Goal: Task Accomplishment & Management: Manage account settings

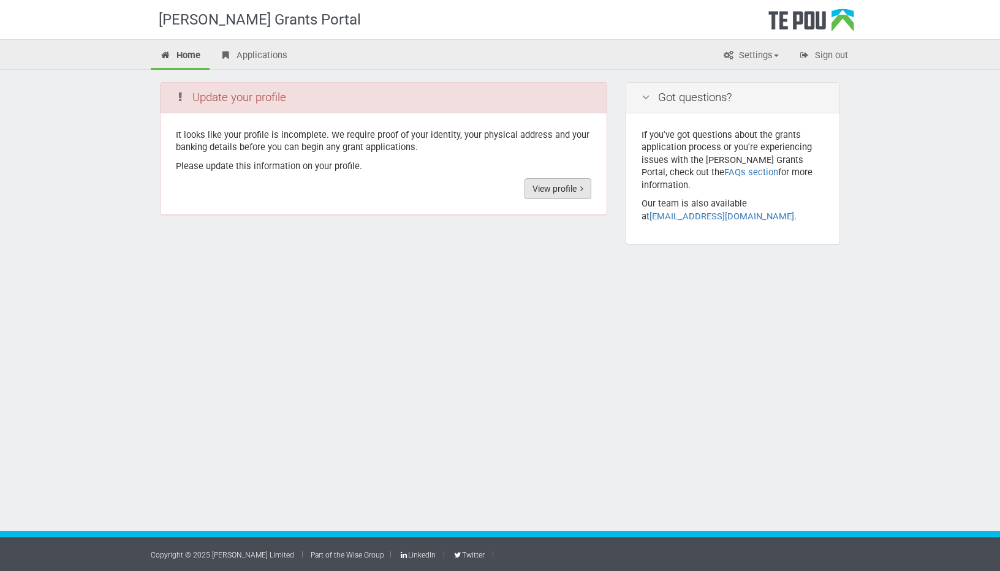
click at [540, 191] on link "View profile" at bounding box center [558, 188] width 67 height 21
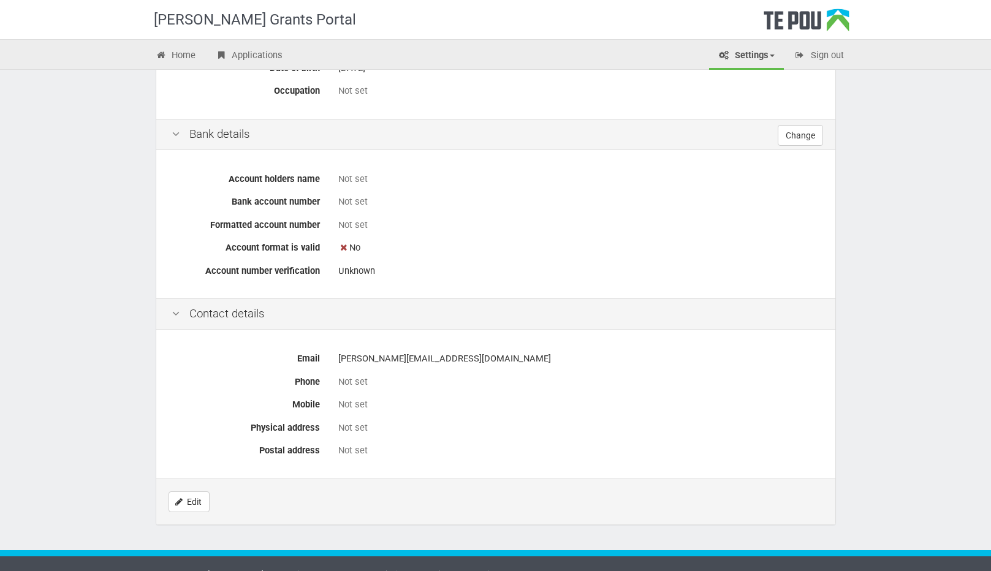
scroll to position [364, 0]
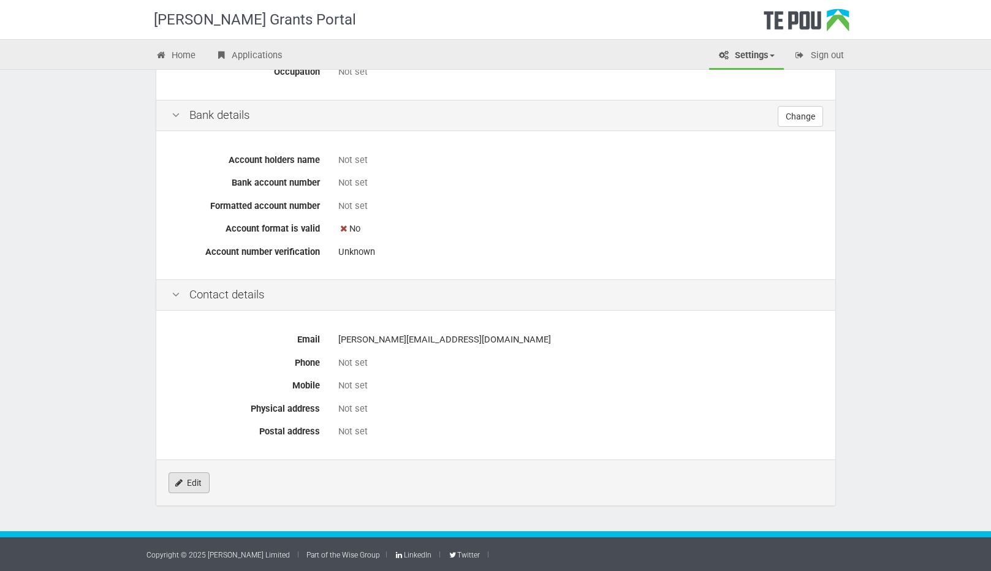
click at [197, 487] on link "Edit" at bounding box center [189, 483] width 41 height 21
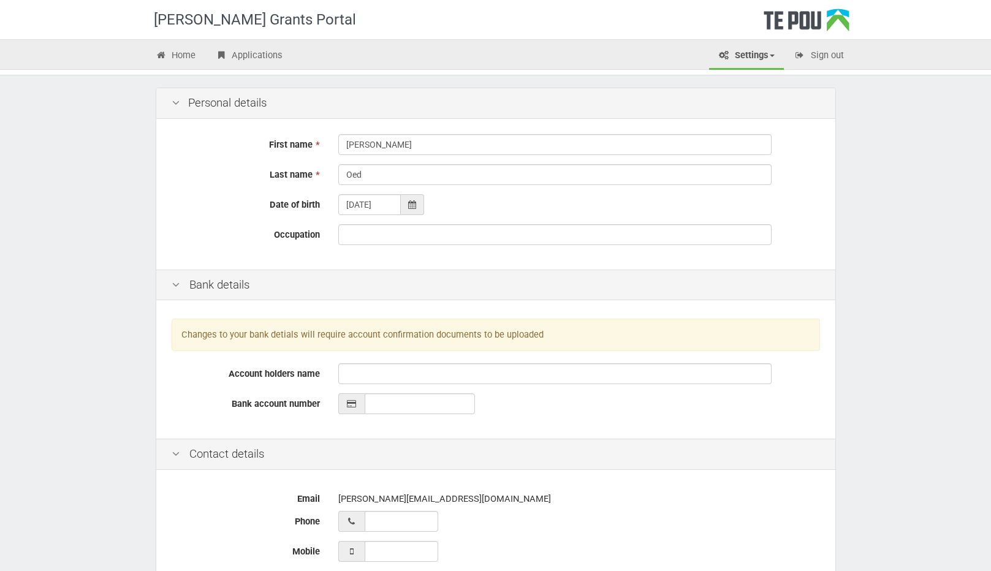
scroll to position [61, 0]
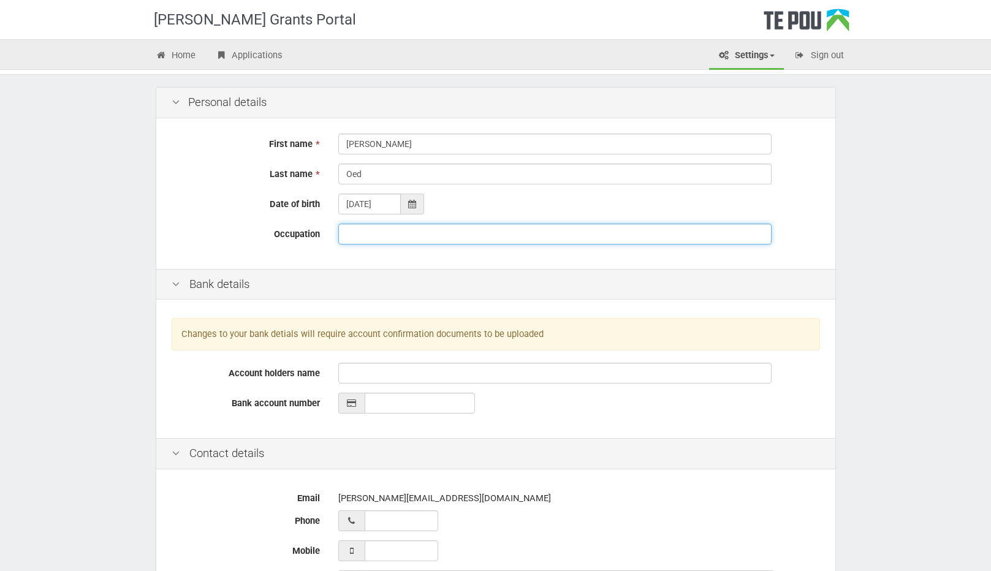
click at [371, 244] on input "Occupation" at bounding box center [554, 234] width 433 height 21
type input "Occupational Therapist"
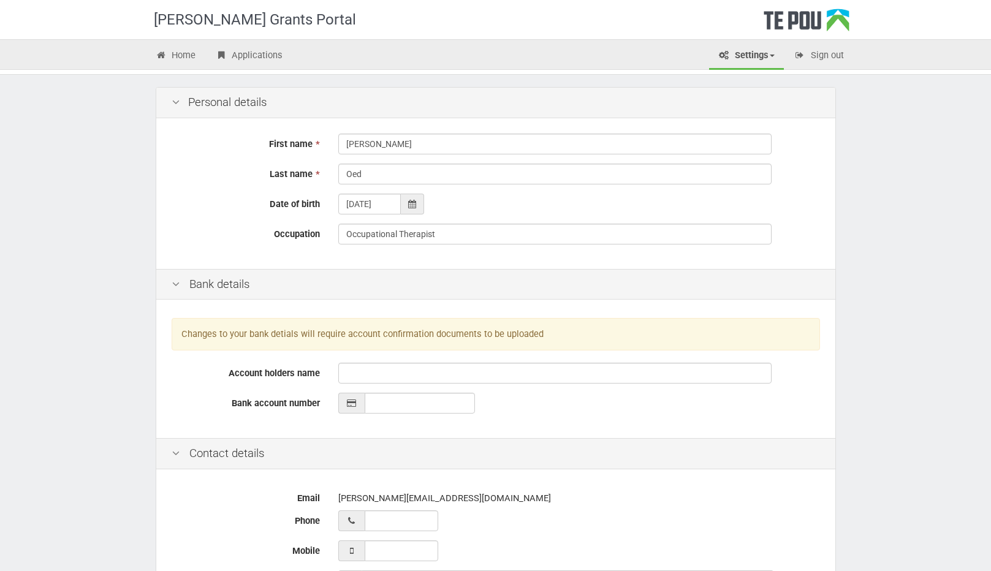
click at [737, 447] on div "Contact details" at bounding box center [495, 453] width 679 height 31
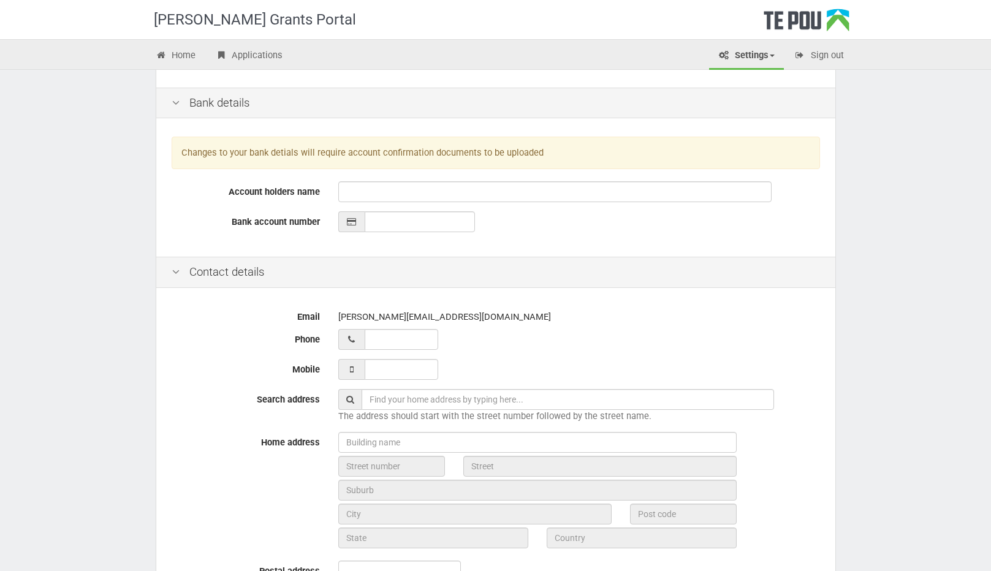
scroll to position [245, 0]
click at [390, 373] on input "___ ___ _____" at bounding box center [402, 367] width 74 height 21
type input "027 325 0360"
type input "02 732 50360"
type input "027 325 0360_"
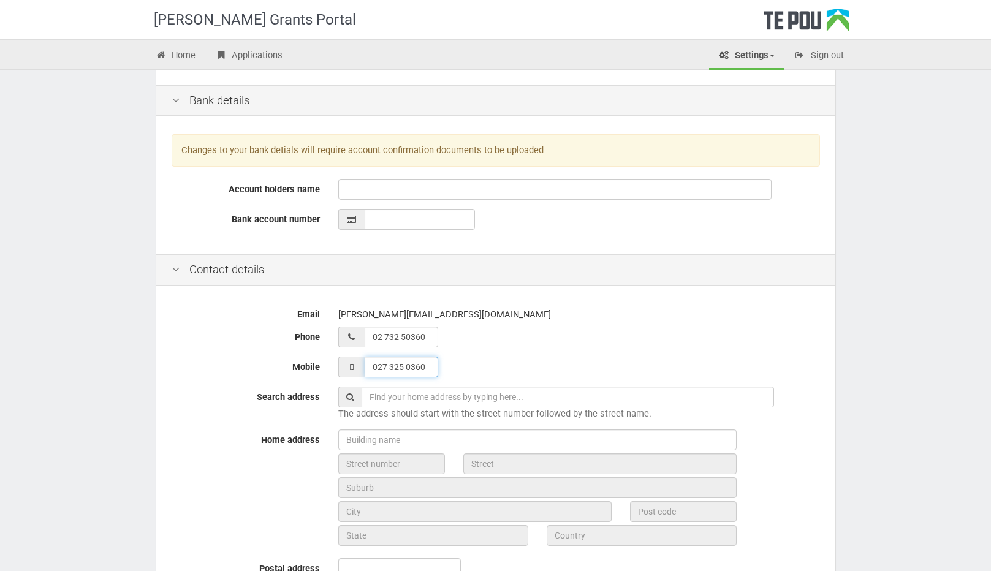
type input "02 732 50360_"
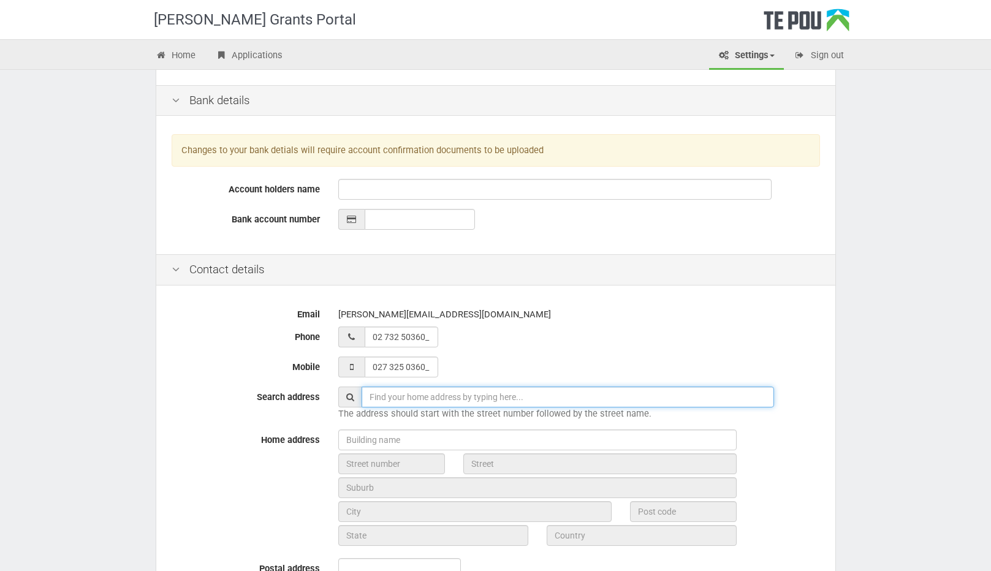
type input "027 325 0360"
click at [408, 401] on input "text" at bounding box center [568, 397] width 413 height 21
click at [392, 400] on input "text" at bounding box center [568, 397] width 413 height 21
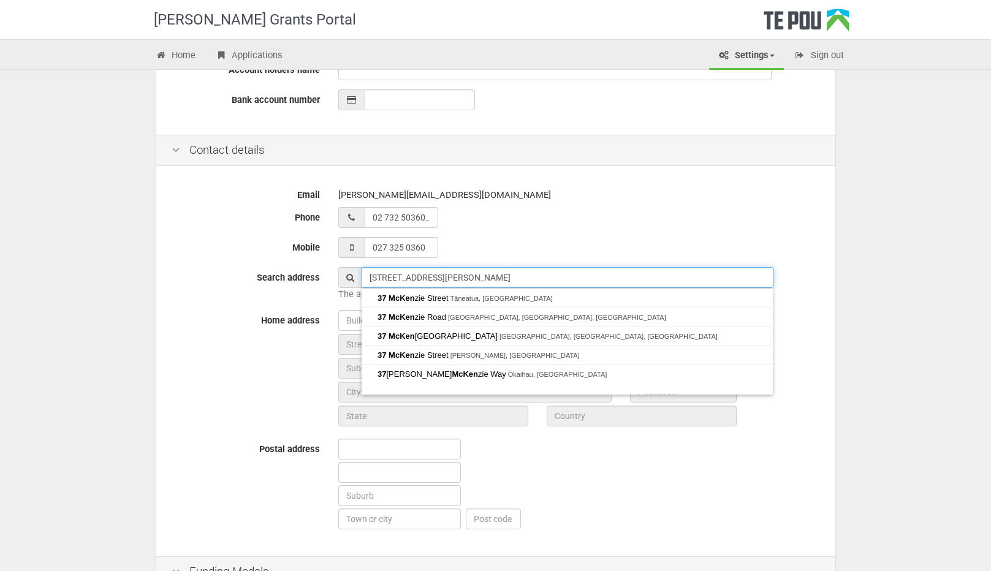
scroll to position [368, 0]
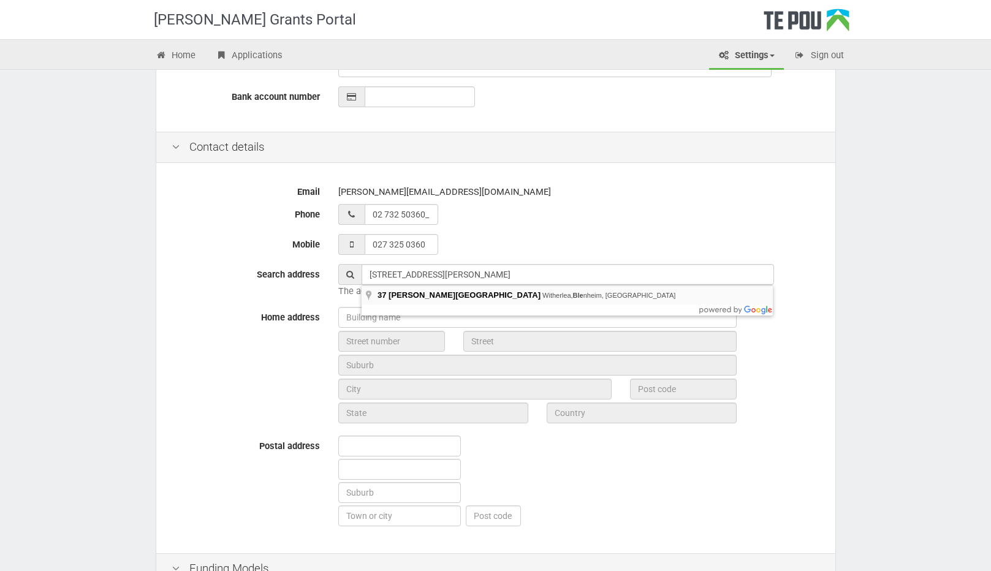
type input "37 McKenzie Street, Witherlea, Blenheim, New Zealand"
type input "37"
type input "[PERSON_NAME][GEOGRAPHIC_DATA]"
type input "Blenheim"
type input "7201"
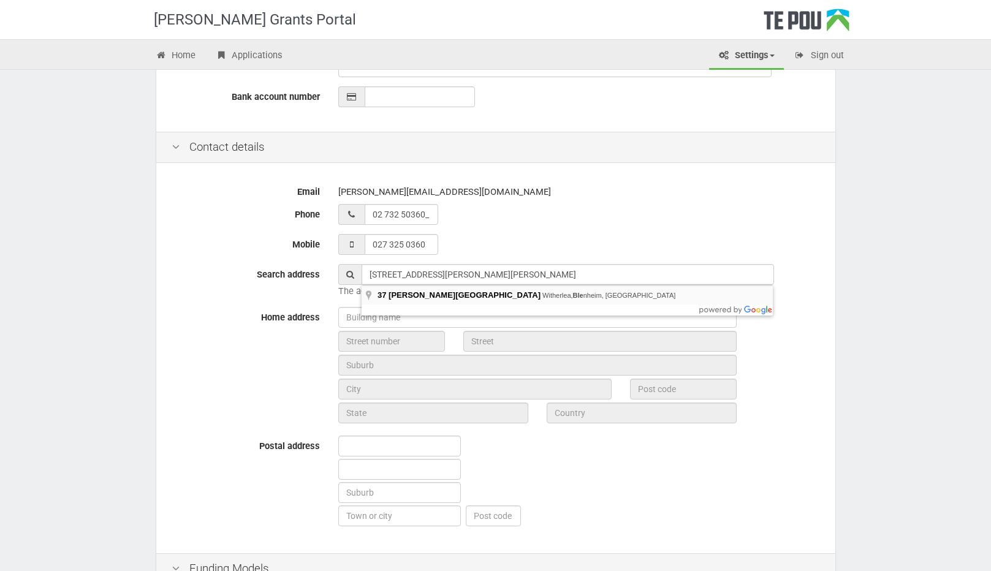
type input "[GEOGRAPHIC_DATA]"
type input "New Zealand"
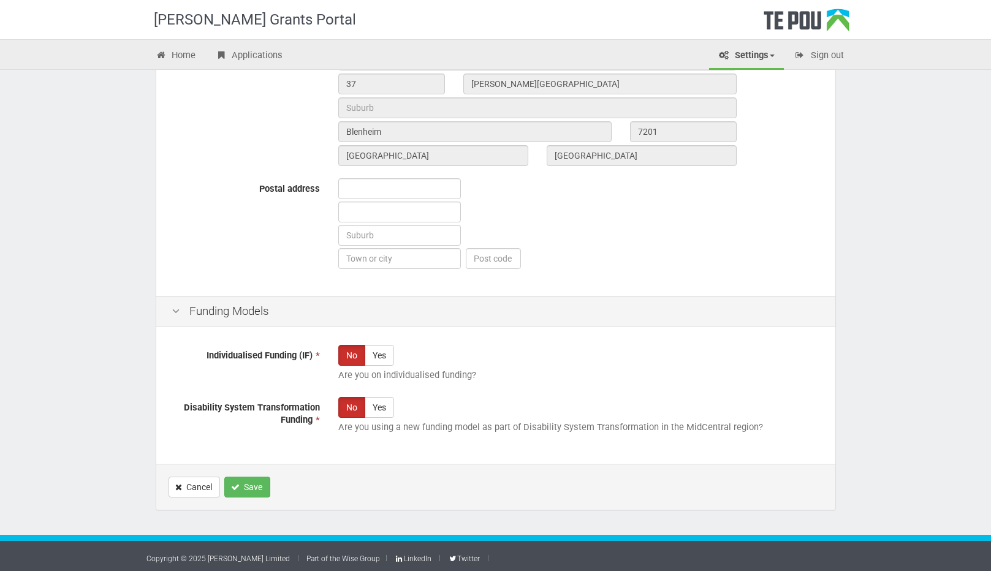
scroll to position [629, 0]
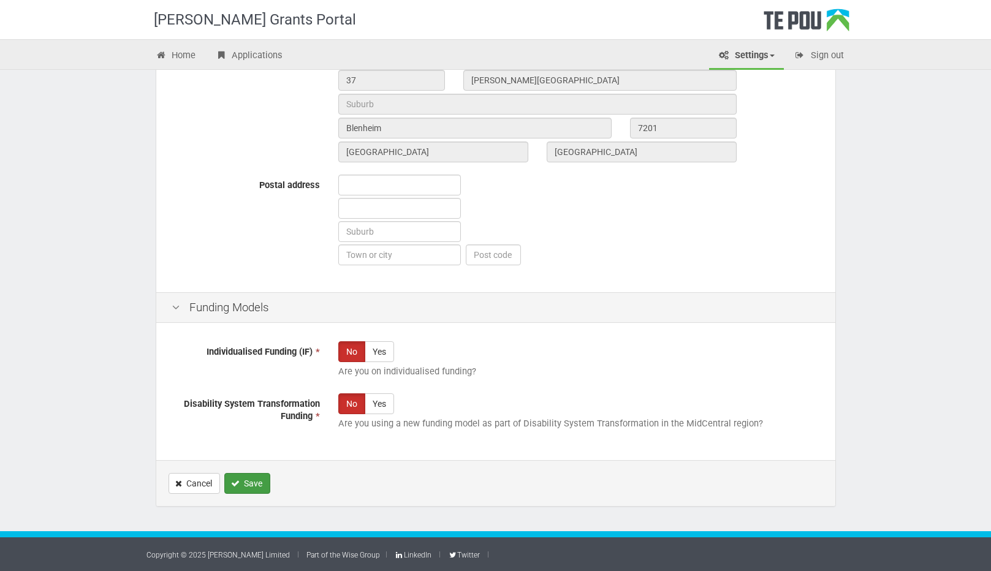
click at [248, 480] on button "Save" at bounding box center [247, 483] width 46 height 21
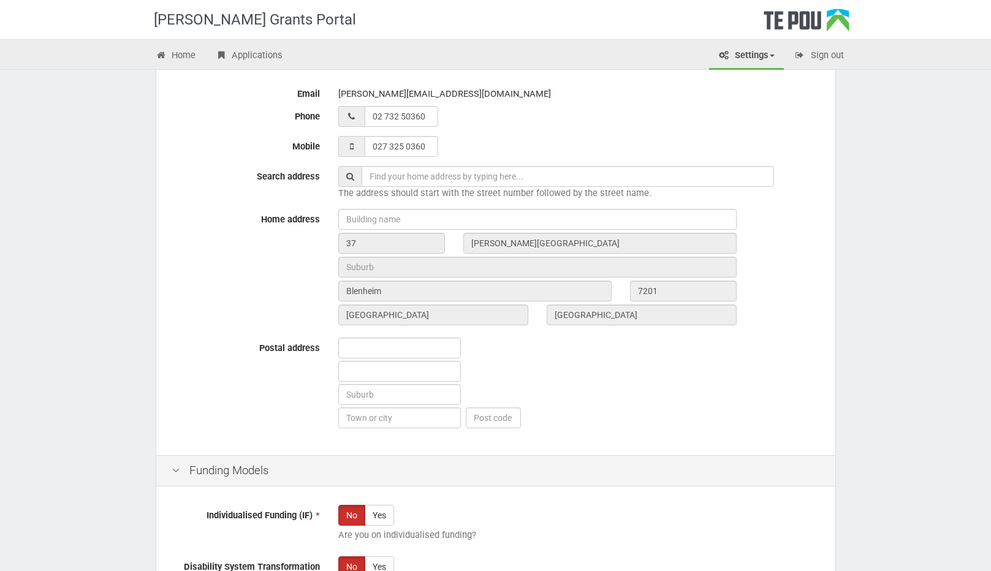
scroll to position [672, 0]
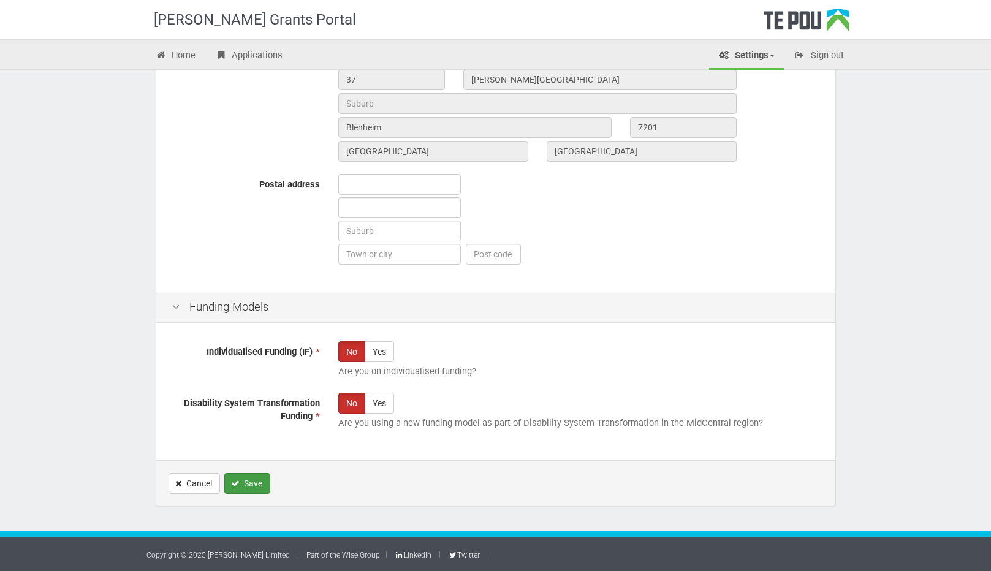
click at [249, 482] on button "Save" at bounding box center [247, 483] width 46 height 21
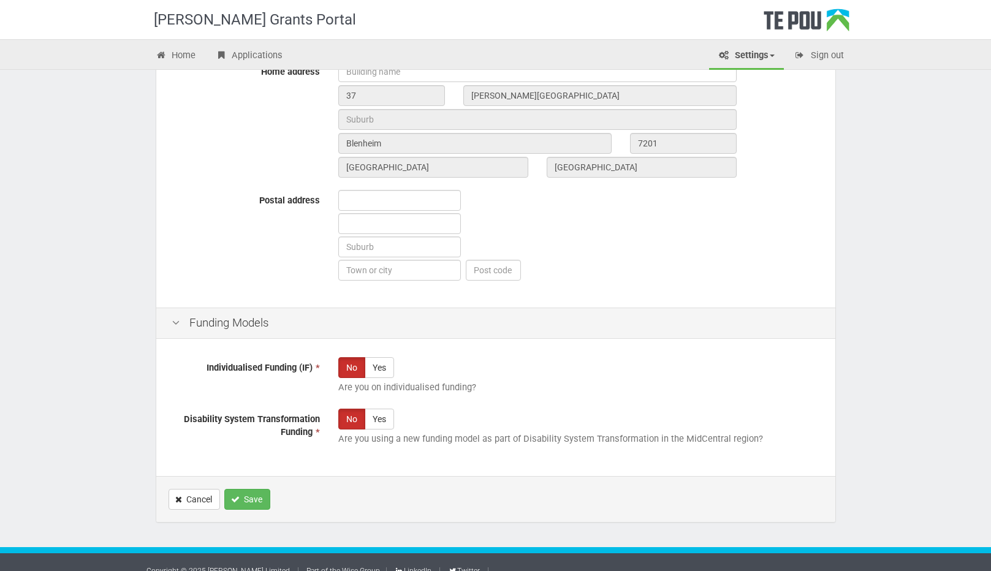
scroll to position [672, 0]
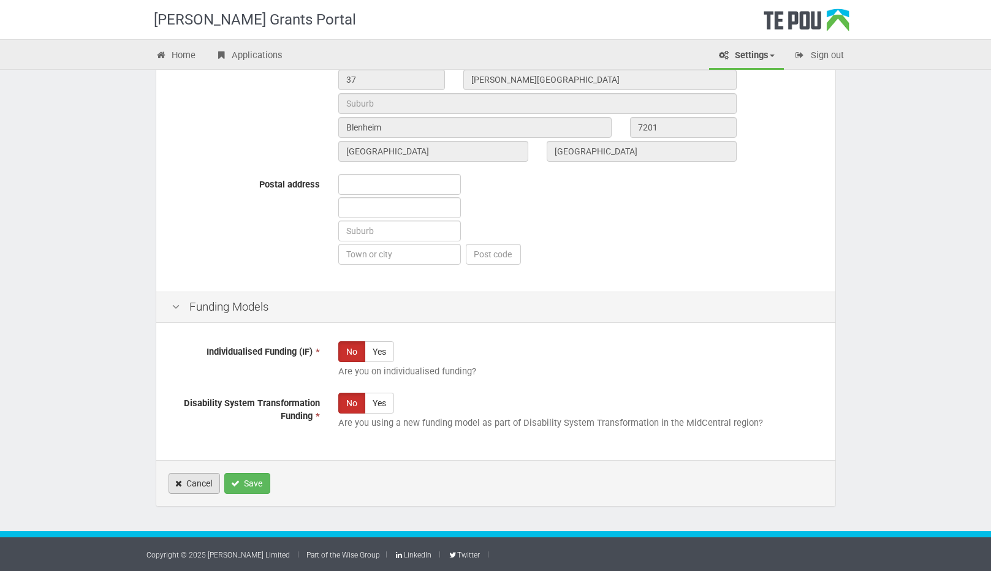
click at [185, 474] on link "Cancel" at bounding box center [194, 483] width 51 height 21
